Goal: Information Seeking & Learning: Compare options

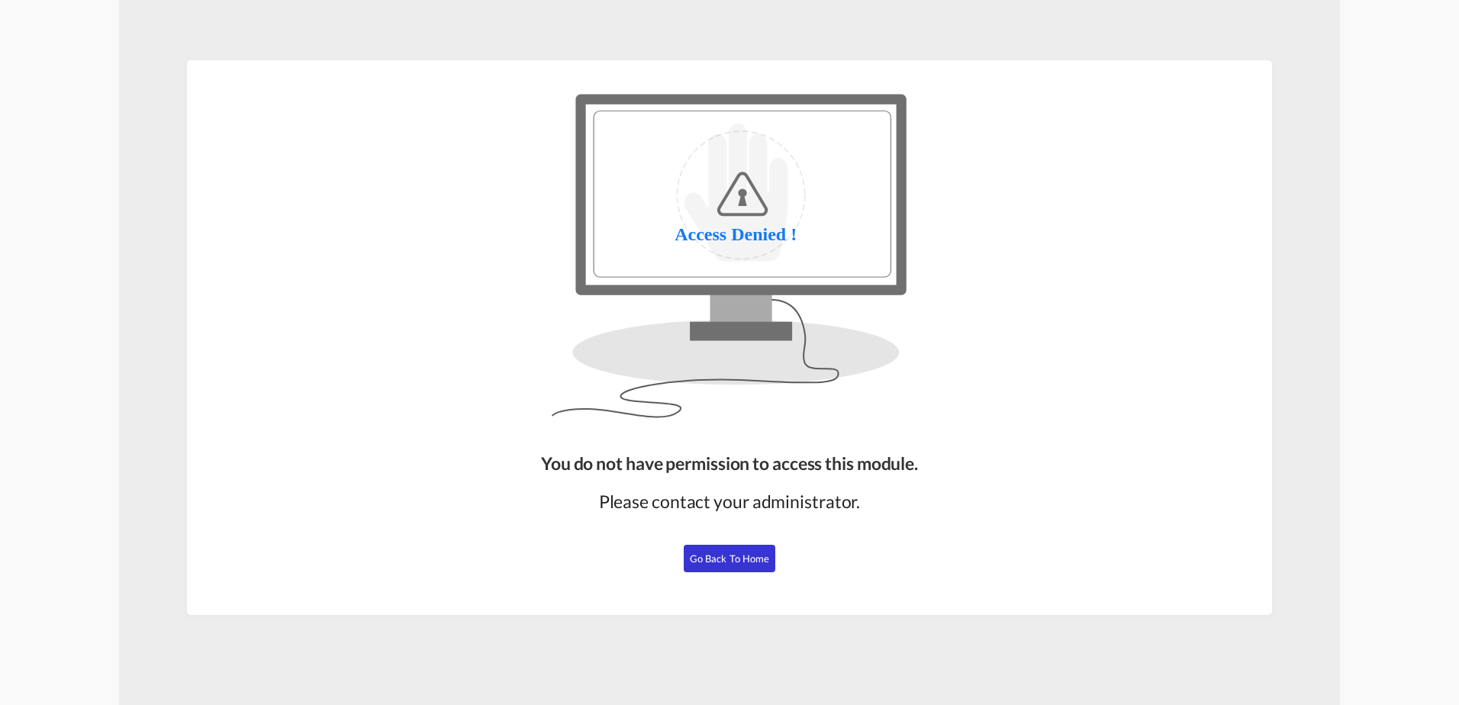
click at [737, 563] on span "Go Back to Home" at bounding box center [730, 559] width 80 height 12
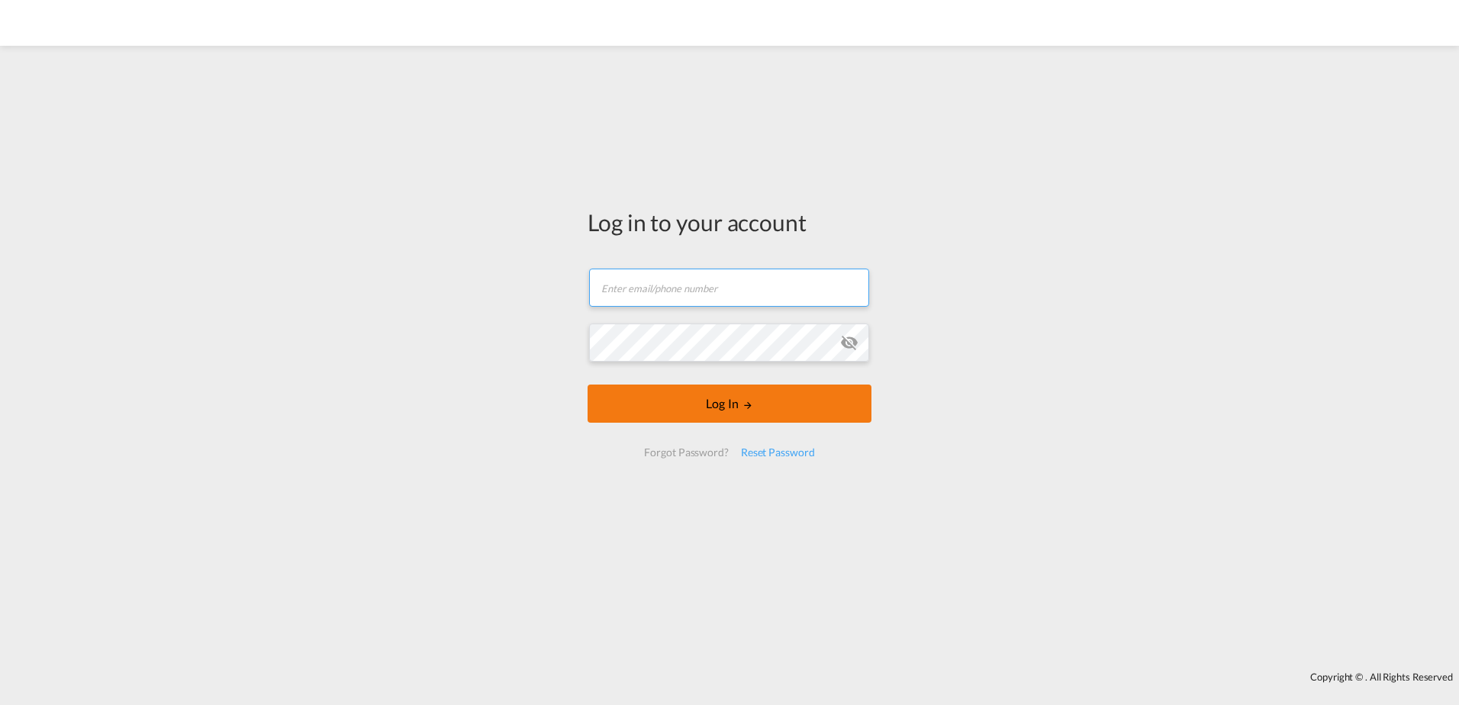
type input "[EMAIL_ADDRESS][DOMAIN_NAME]"
click at [755, 398] on button "Log In" at bounding box center [730, 404] width 284 height 38
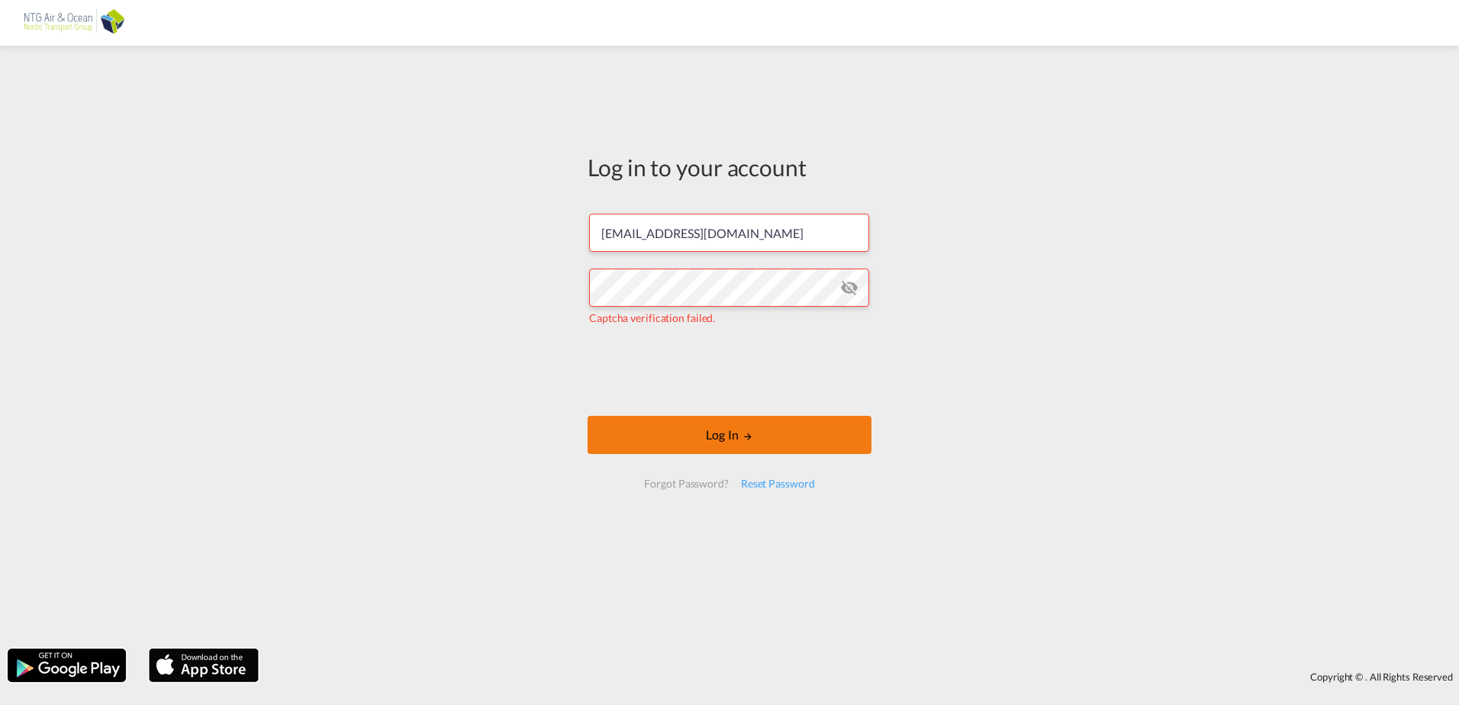
click at [708, 434] on button "Log In" at bounding box center [730, 435] width 284 height 38
